Goal: Navigation & Orientation: Find specific page/section

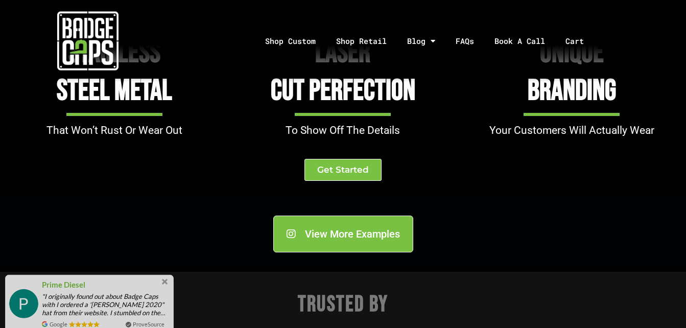
scroll to position [1177, 0]
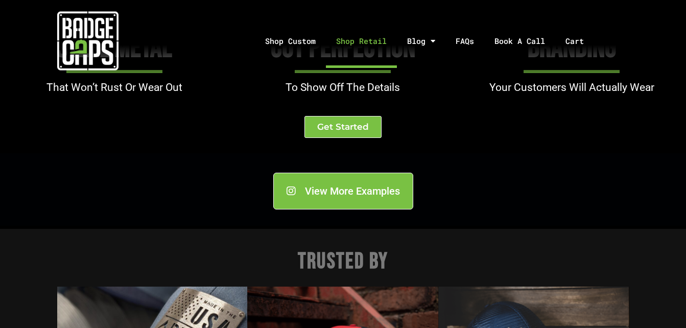
click at [367, 38] on link "Shop Retail" at bounding box center [361, 41] width 71 height 54
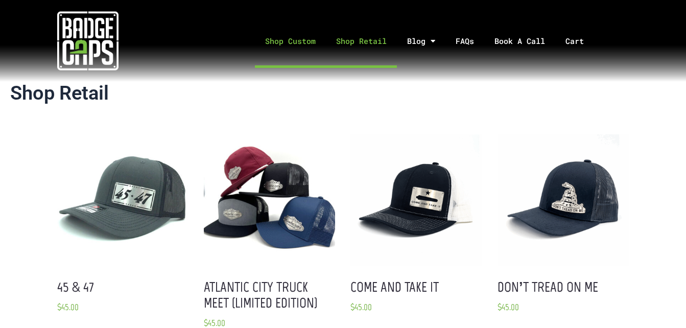
click at [286, 39] on link "Shop Custom" at bounding box center [290, 41] width 71 height 54
